Goal: Transaction & Acquisition: Purchase product/service

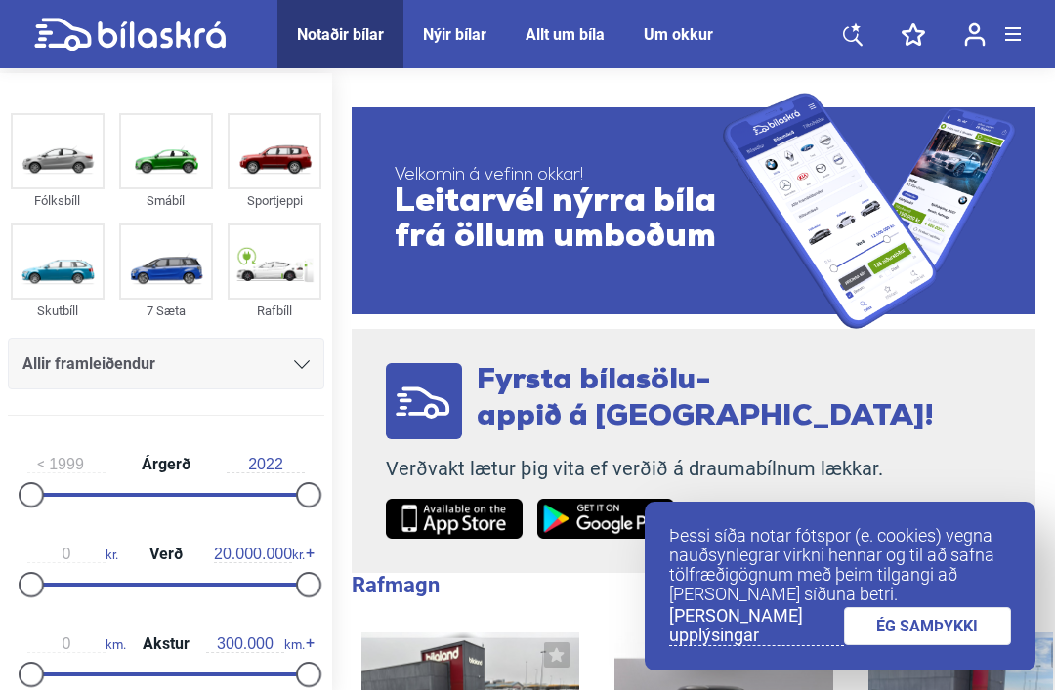
click at [295, 167] on img at bounding box center [274, 151] width 90 height 72
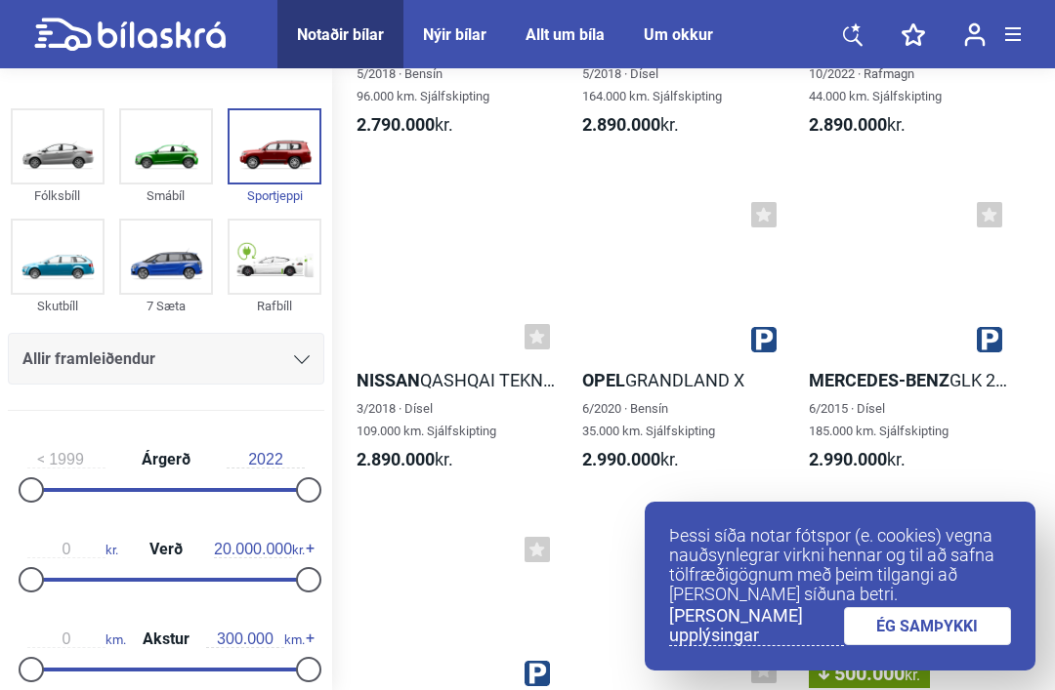
scroll to position [5056, 0]
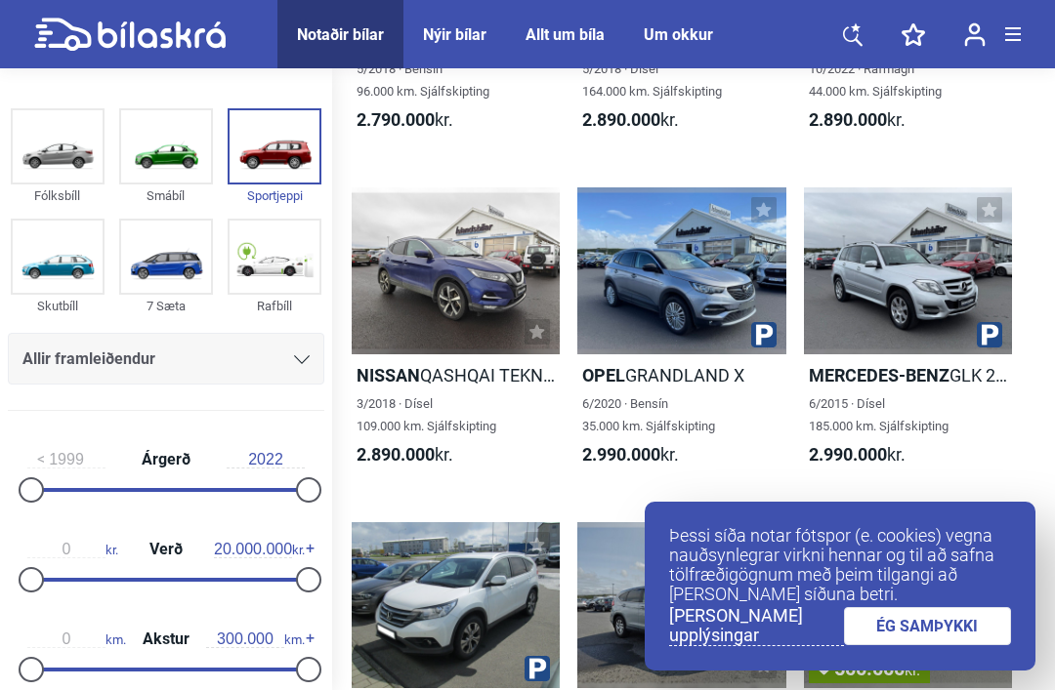
click at [965, 645] on link "ÉG SAMÞYKKI" at bounding box center [928, 626] width 168 height 38
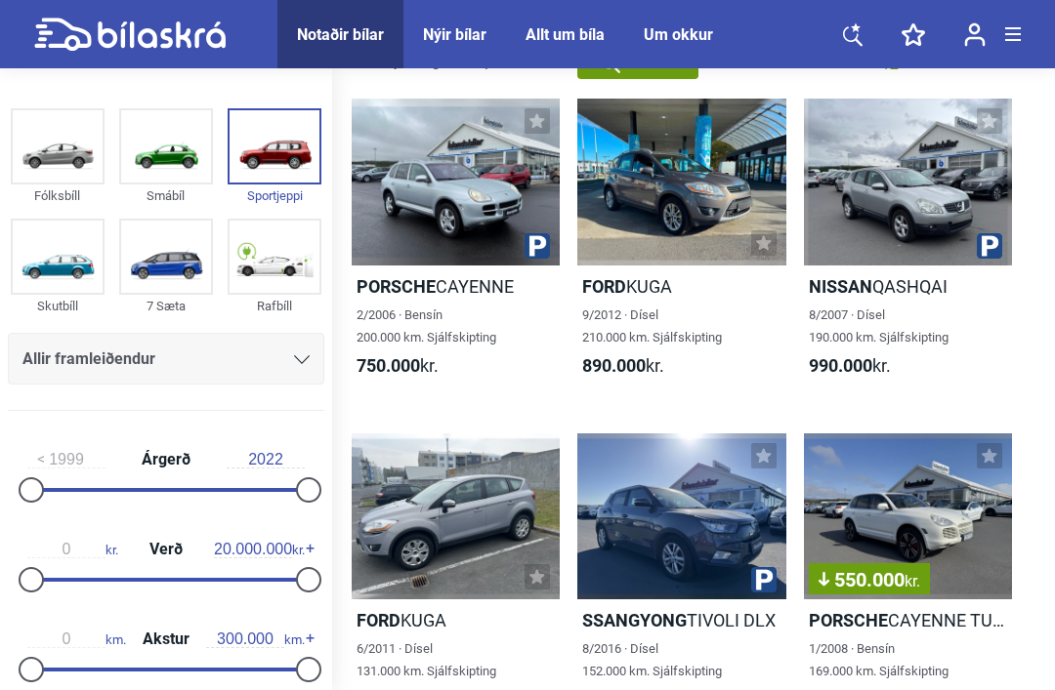
scroll to position [127, 0]
click at [741, 209] on div at bounding box center [681, 182] width 208 height 167
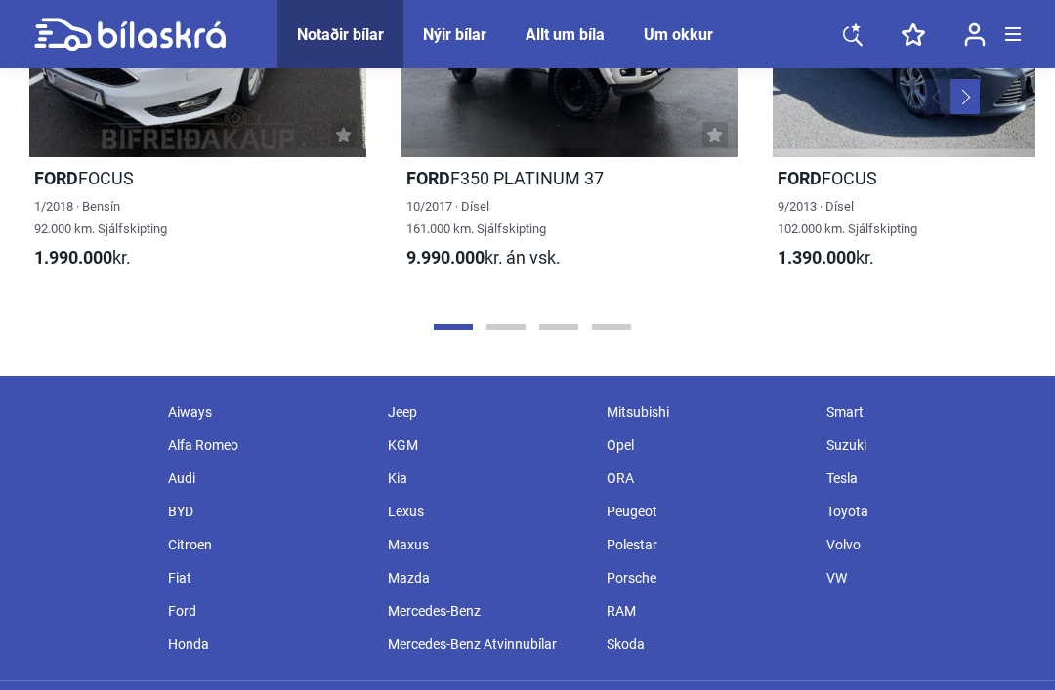
scroll to position [4917, 0]
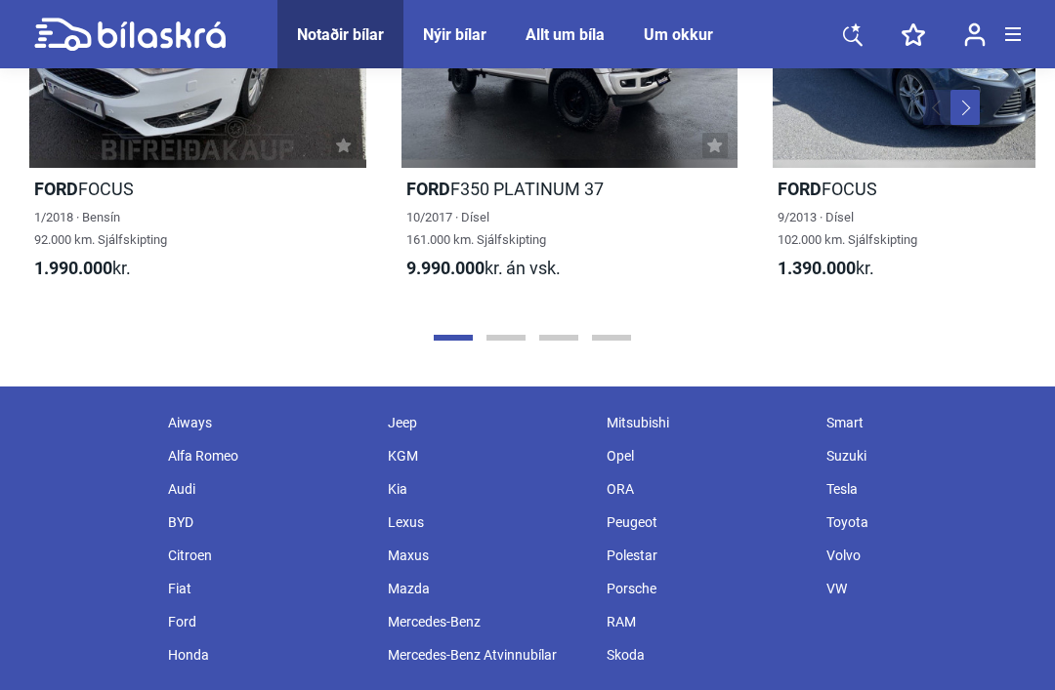
click at [494, 338] on button "Page 2" at bounding box center [505, 338] width 39 height 6
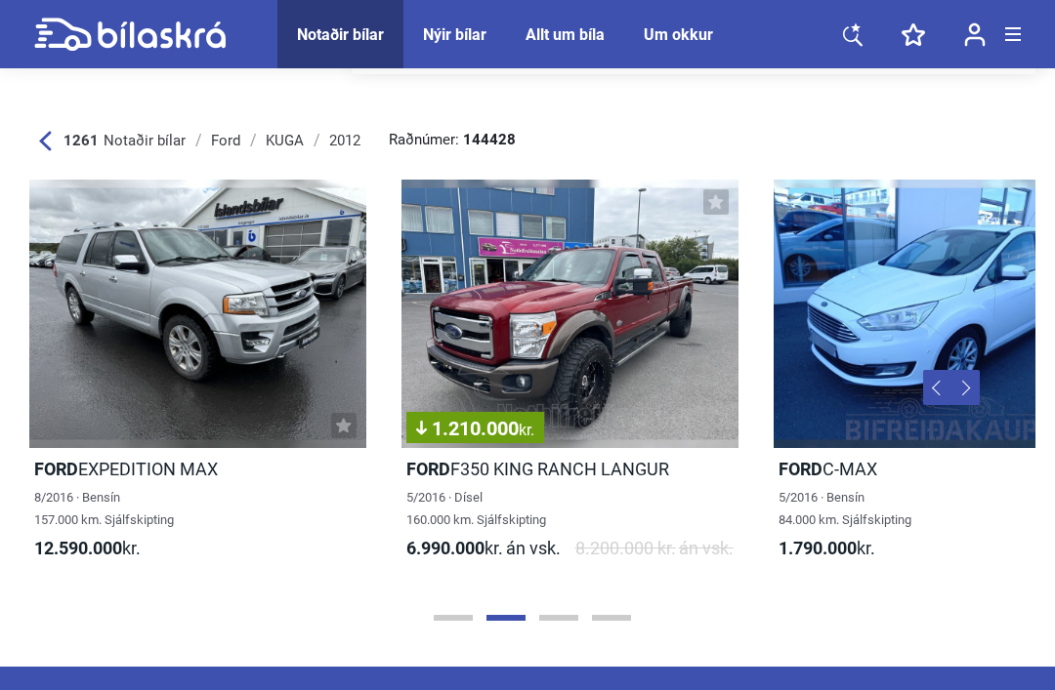
scroll to position [4636, 0]
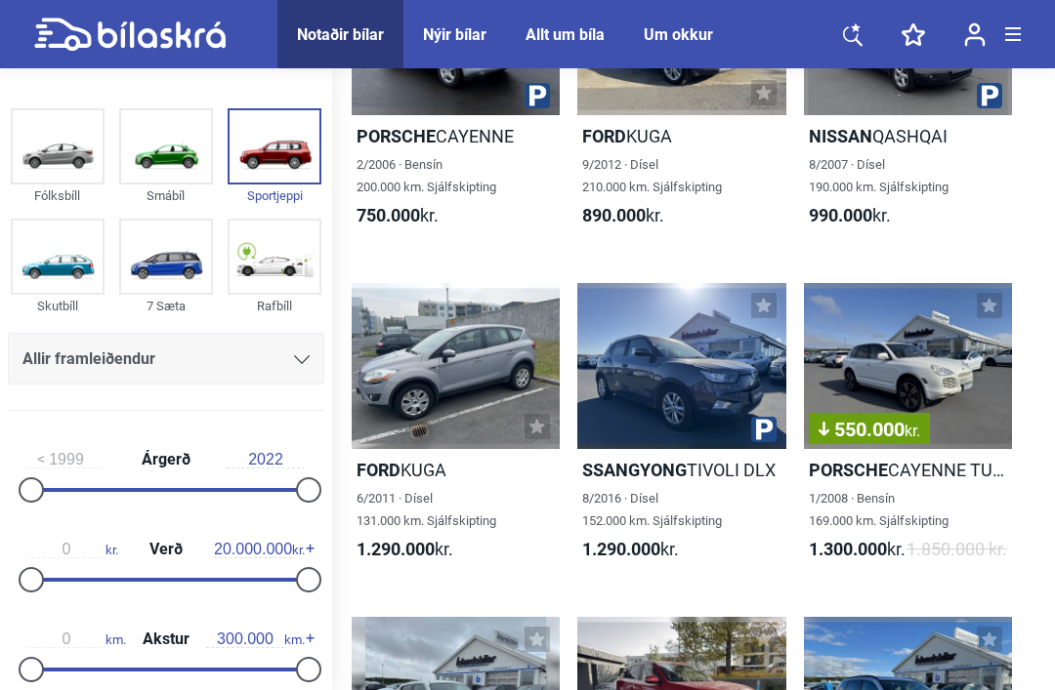
scroll to position [127, 0]
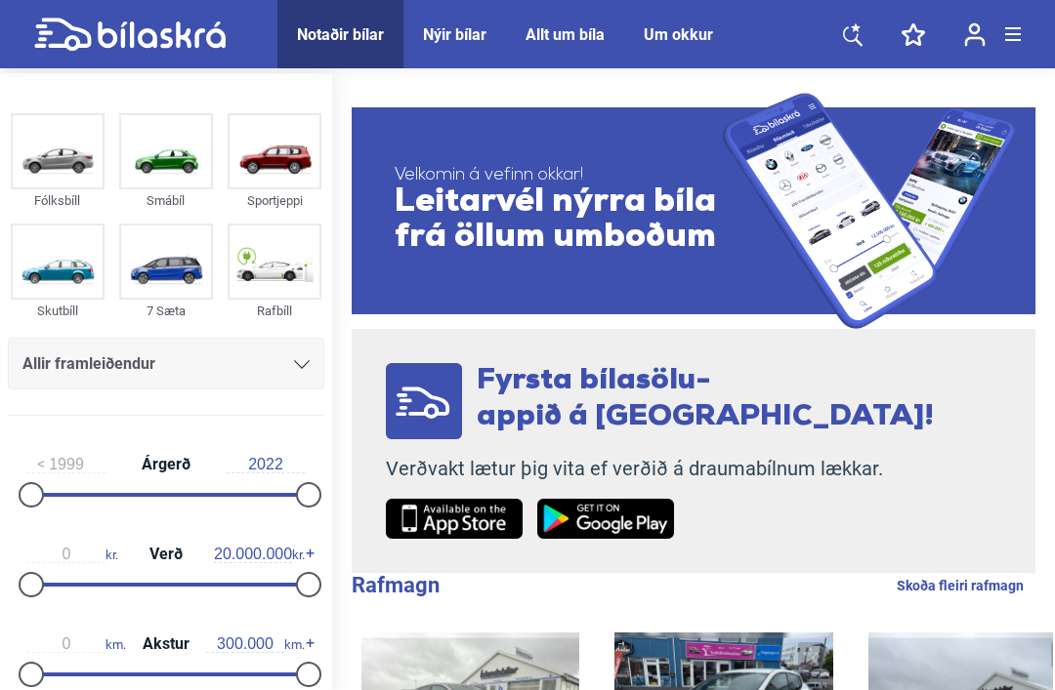
click at [1017, 39] on span at bounding box center [1013, 40] width 16 height 2
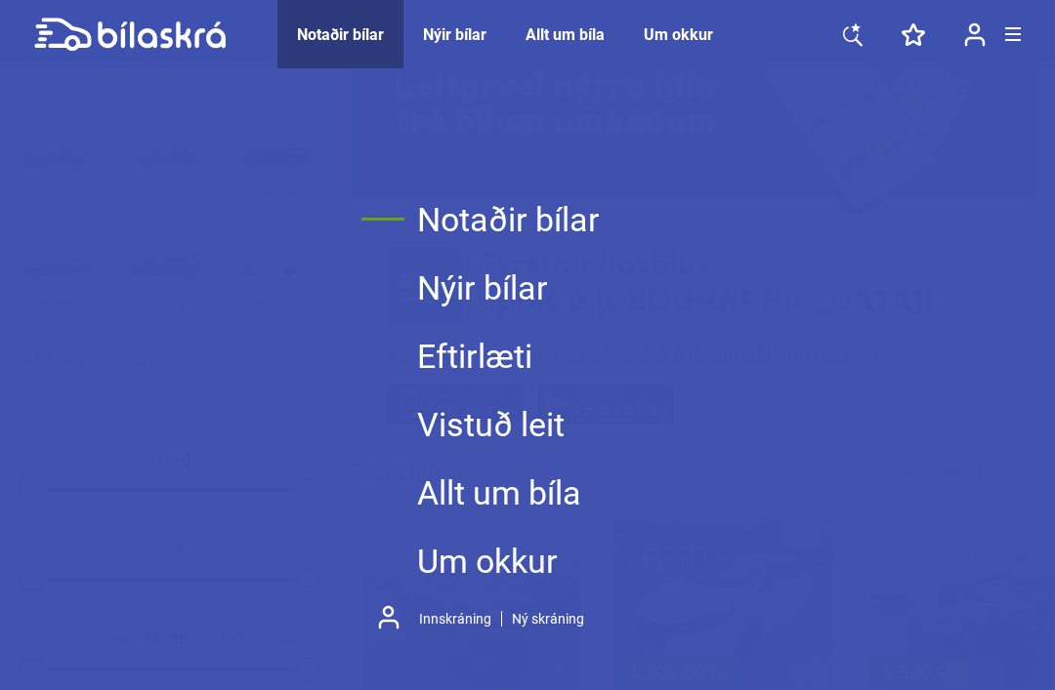
scroll to position [110, 0]
click at [532, 245] on link "Notaðir bílar" at bounding box center [508, 220] width 183 height 68
